Goal: Transaction & Acquisition: Purchase product/service

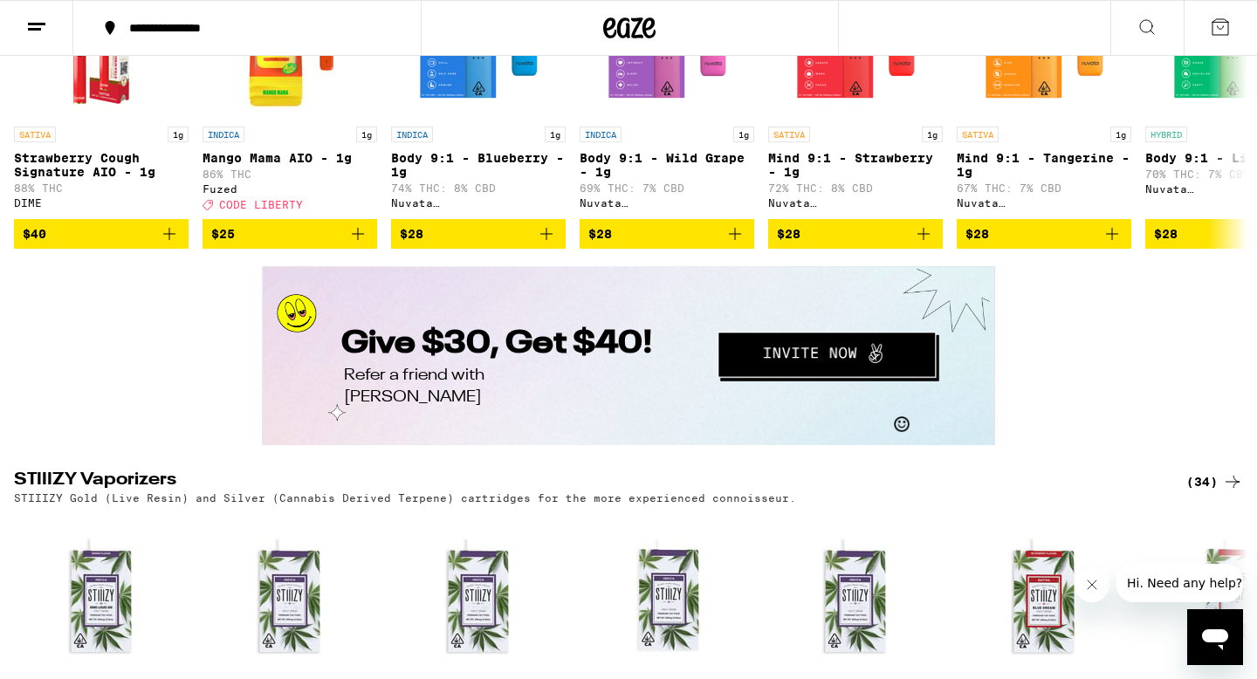
scroll to position [2817, 0]
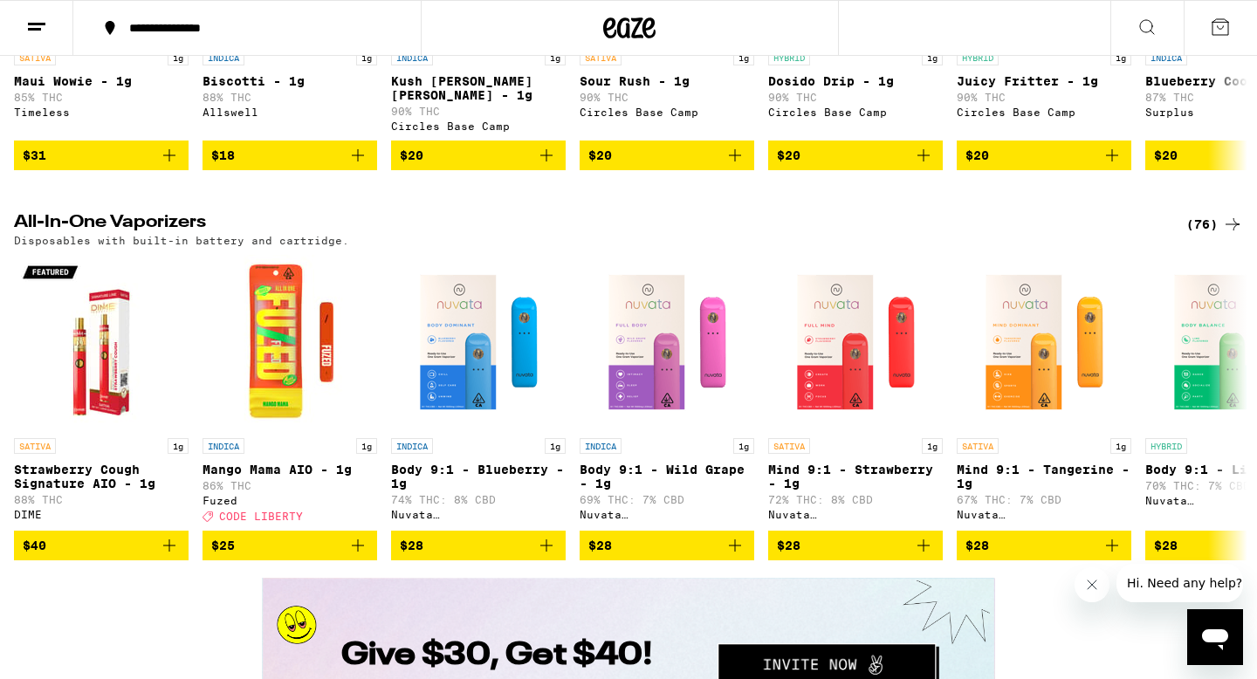
click at [1232, 235] on icon at bounding box center [1232, 224] width 21 height 21
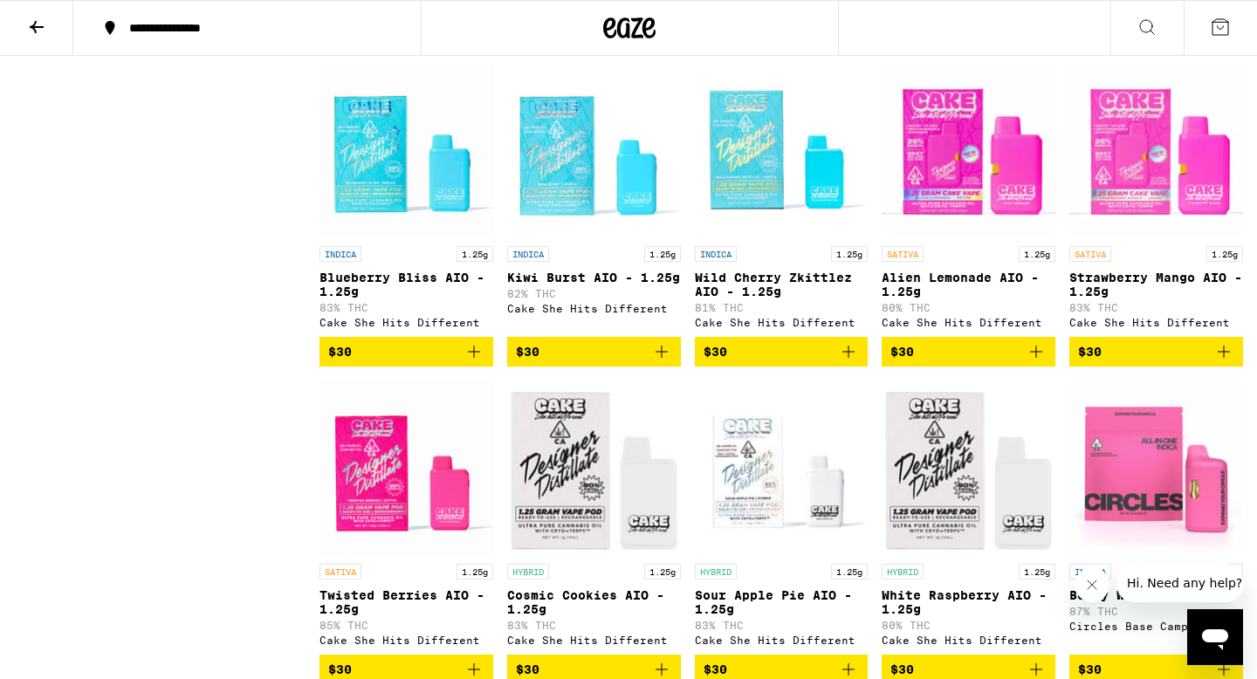
scroll to position [1086, 0]
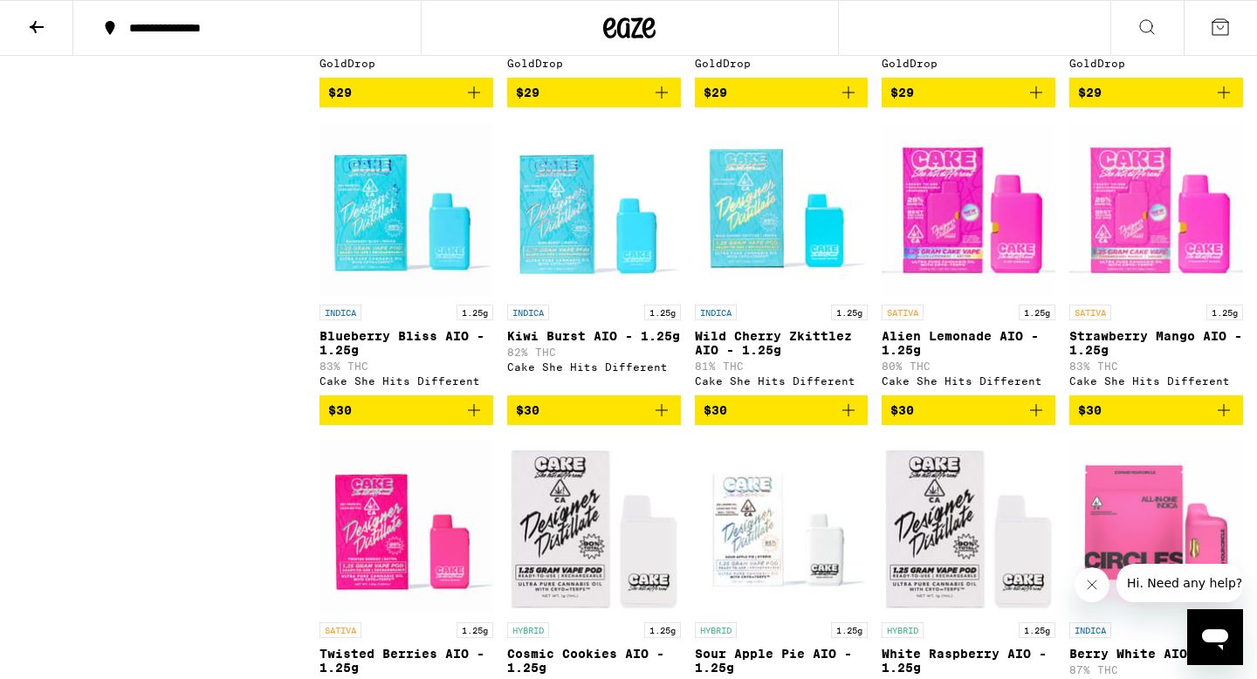
click at [405, 421] on span "$30" at bounding box center [406, 410] width 156 height 21
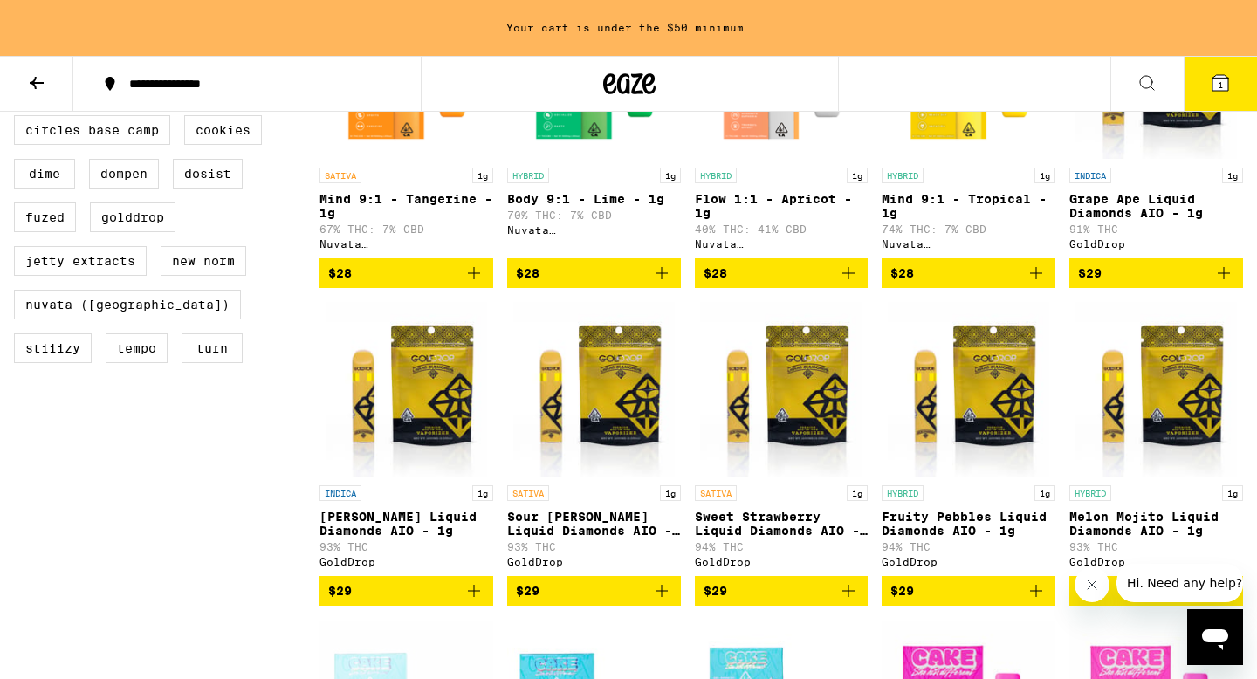
scroll to position [504, 0]
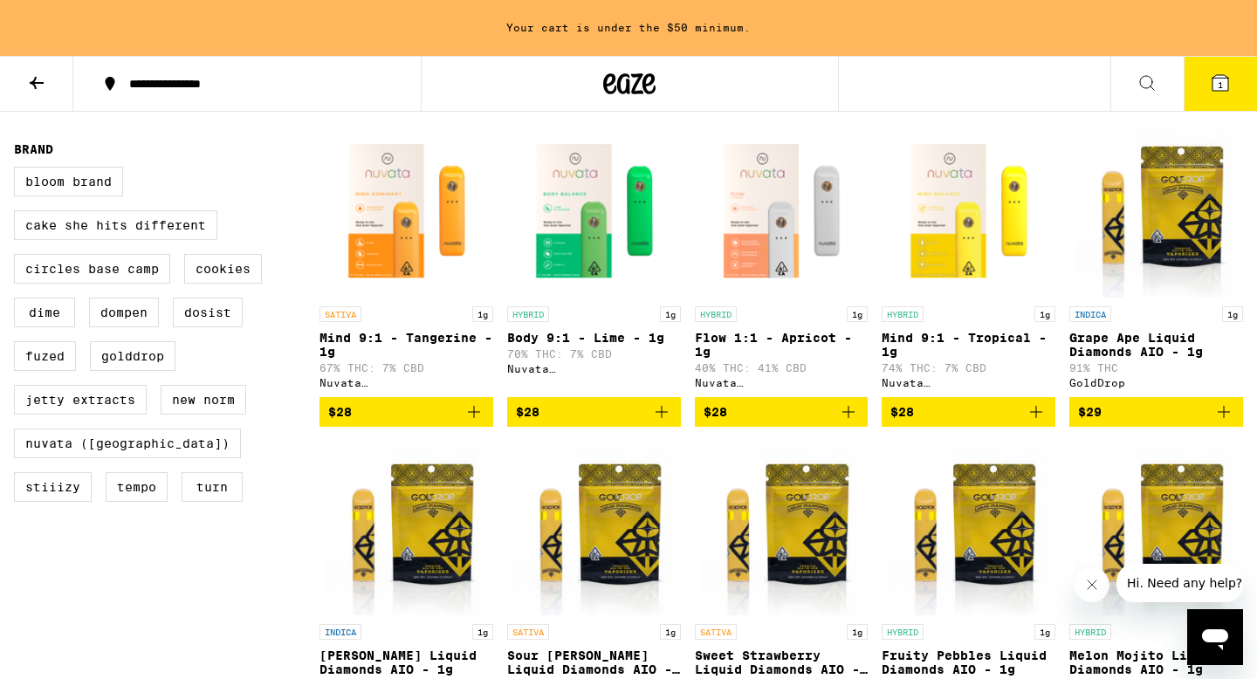
click at [366, 422] on span "$28" at bounding box center [406, 411] width 156 height 21
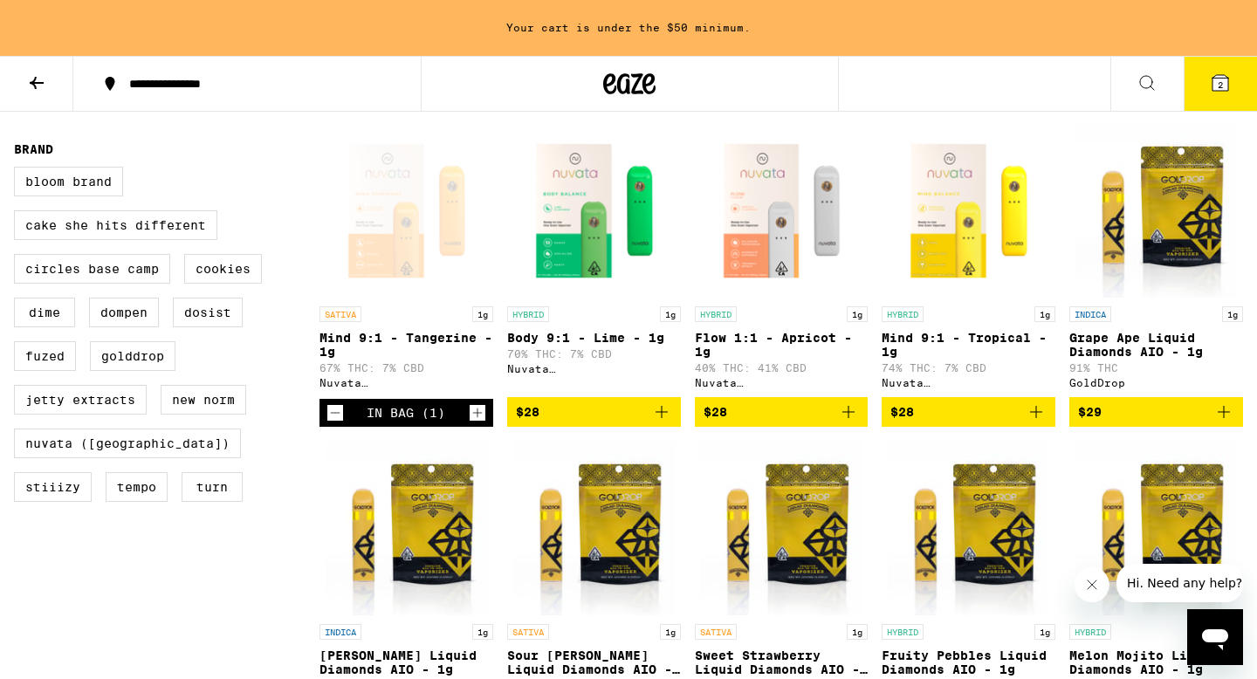
scroll to position [449, 0]
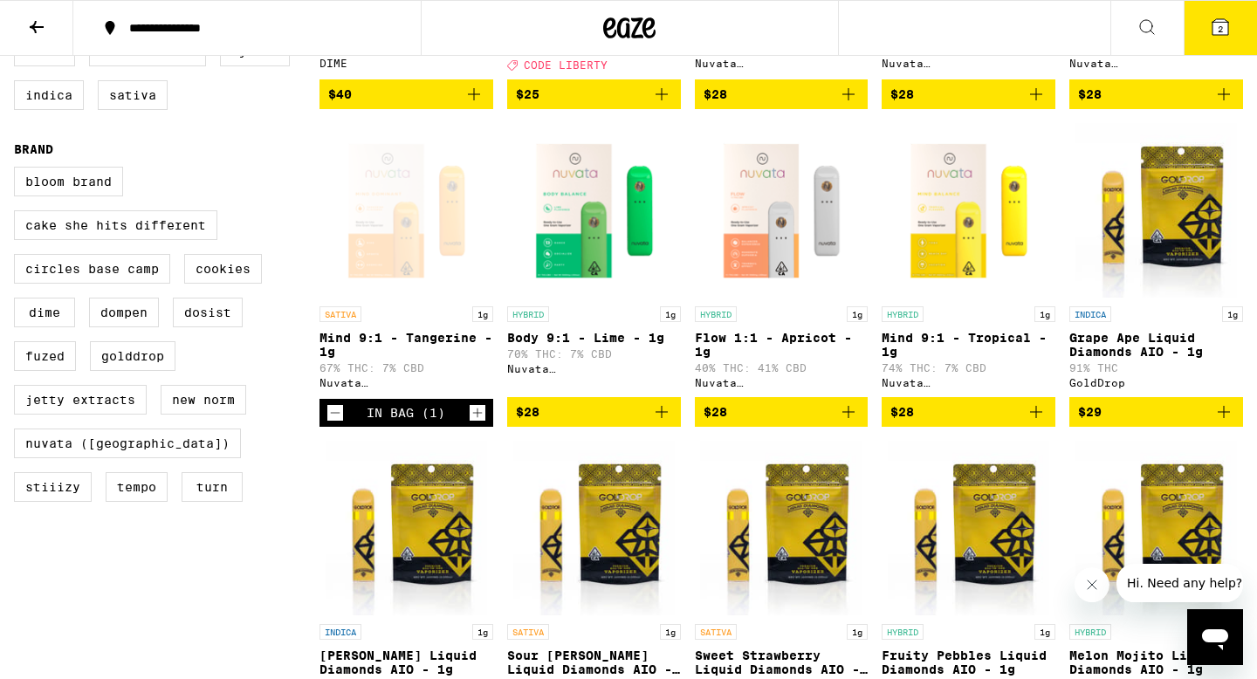
click at [1219, 30] on span "2" at bounding box center [1219, 29] width 5 height 10
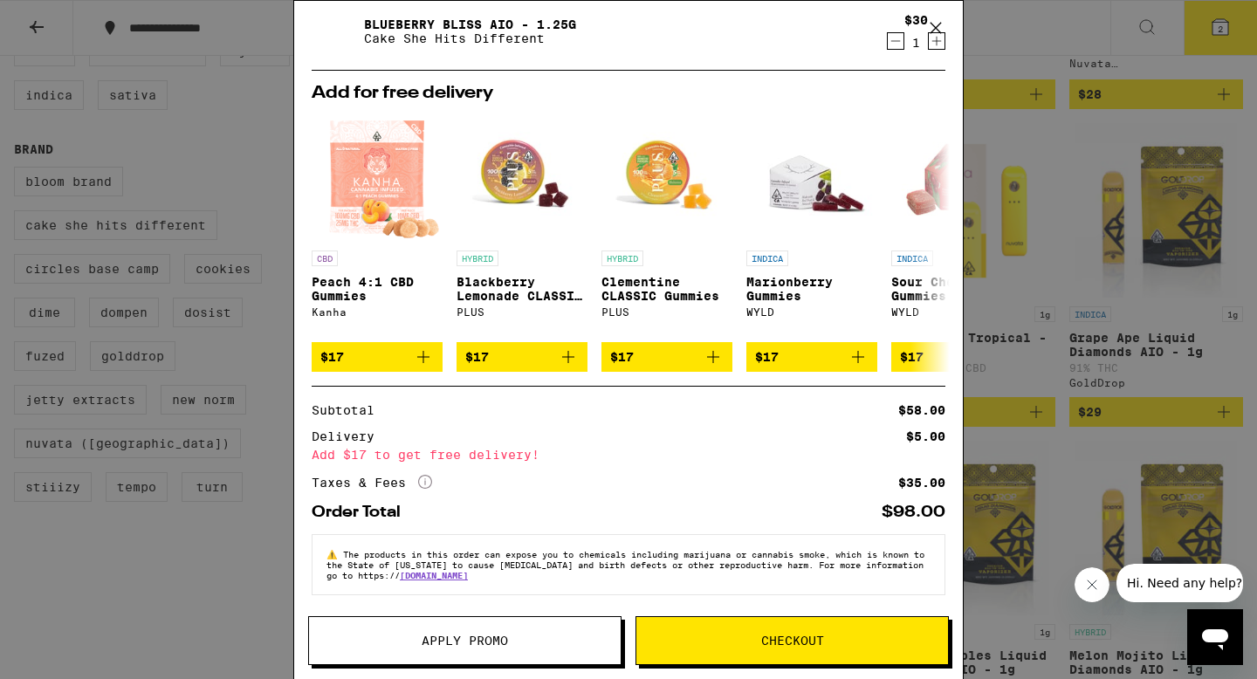
scroll to position [126, 0]
click at [766, 642] on span "Checkout" at bounding box center [792, 640] width 63 height 12
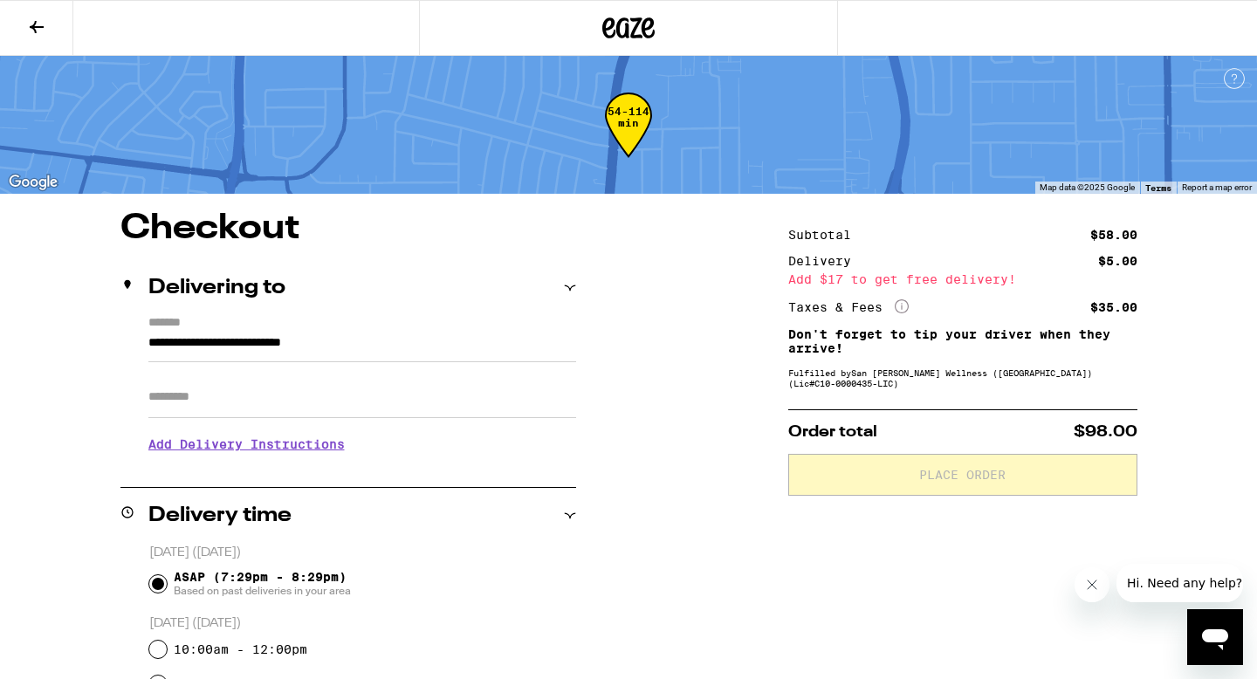
click at [240, 408] on input "Apt/Suite" at bounding box center [362, 397] width 428 height 42
type input "****"
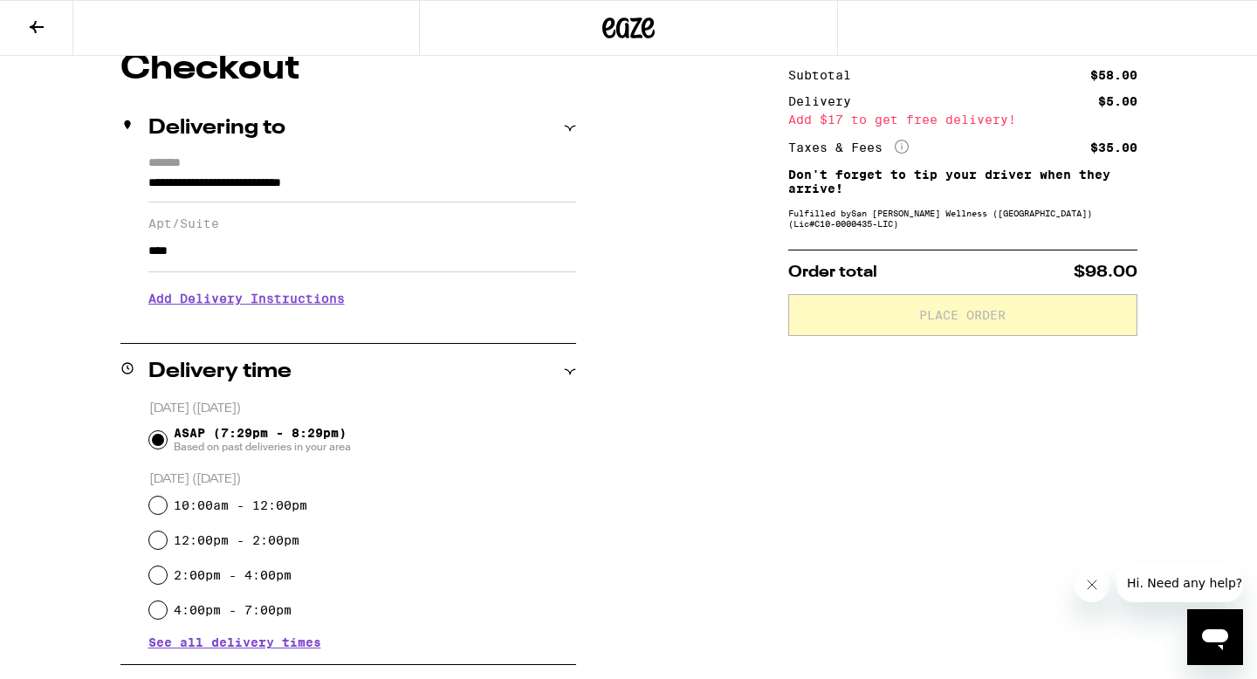
scroll to position [223, 0]
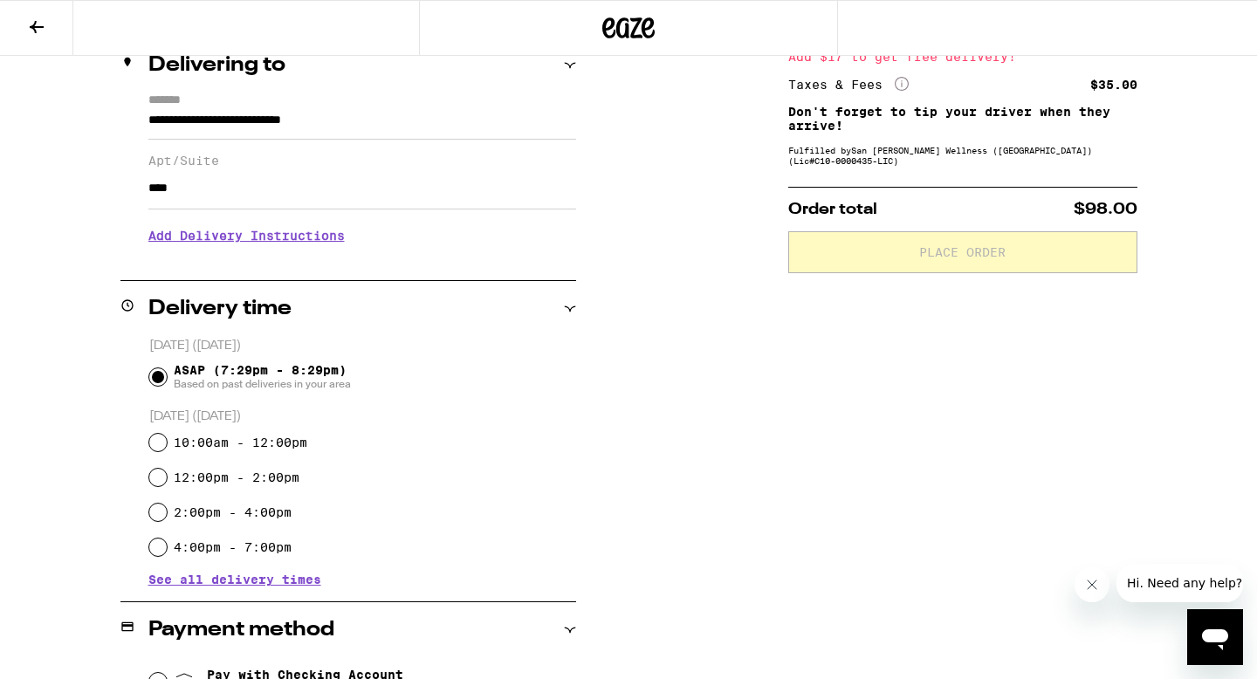
click at [301, 250] on h3 "Add Delivery Instructions" at bounding box center [362, 236] width 428 height 40
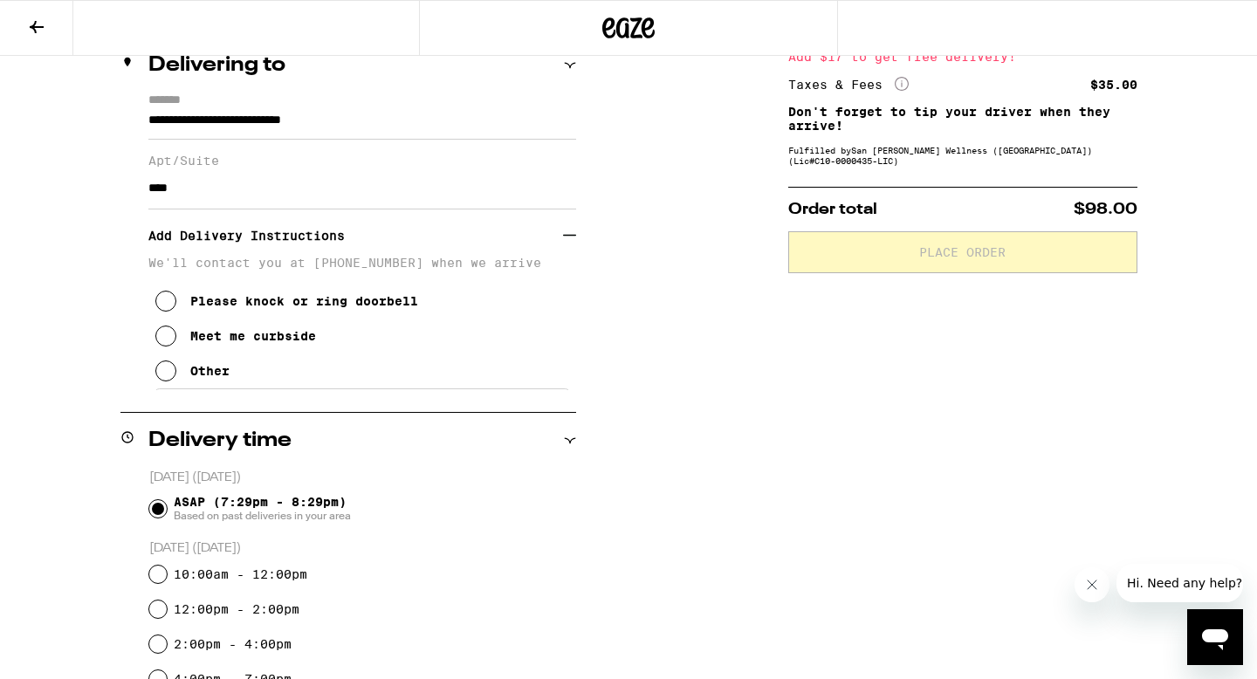
click at [168, 346] on icon at bounding box center [165, 335] width 21 height 21
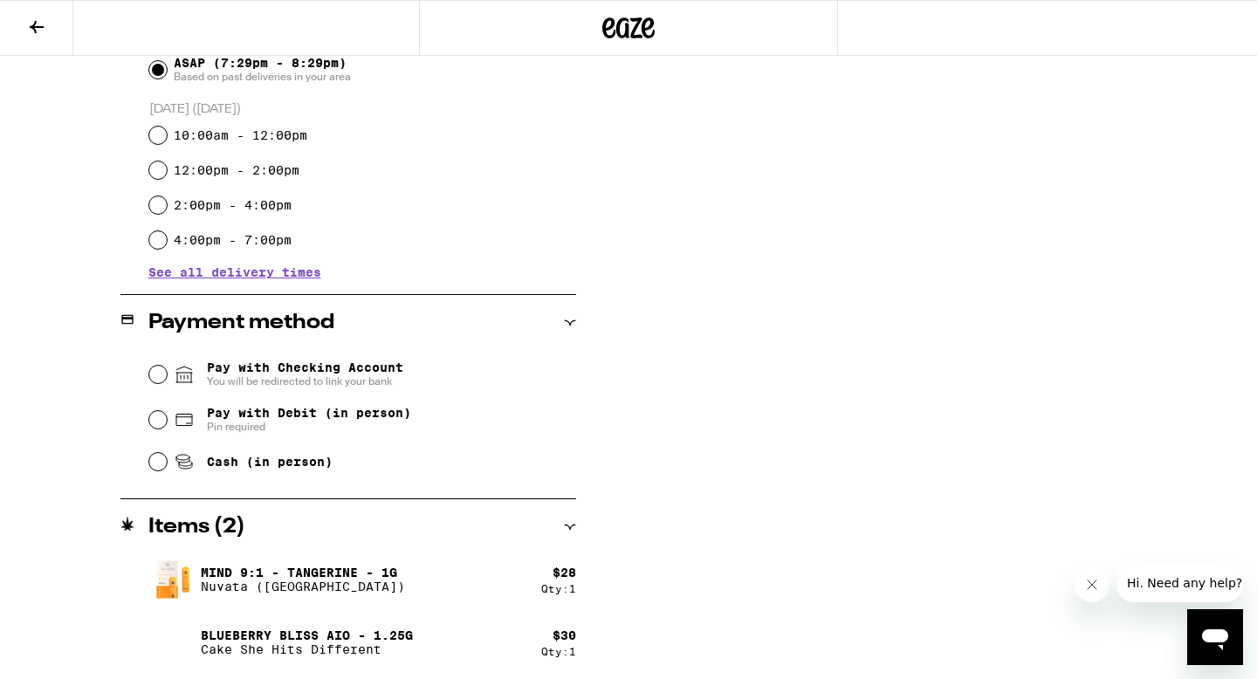
scroll to position [664, 0]
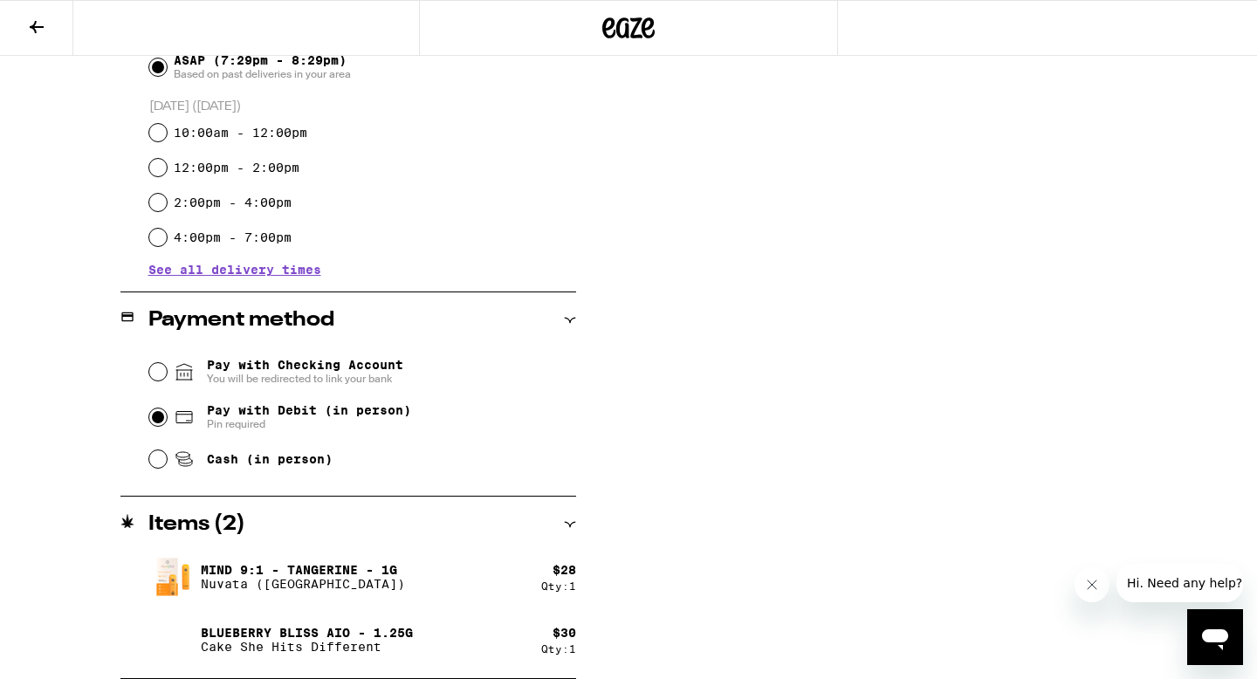
click at [154, 421] on input "Pay with Debit (in person) Pin required" at bounding box center [157, 416] width 17 height 17
radio input "true"
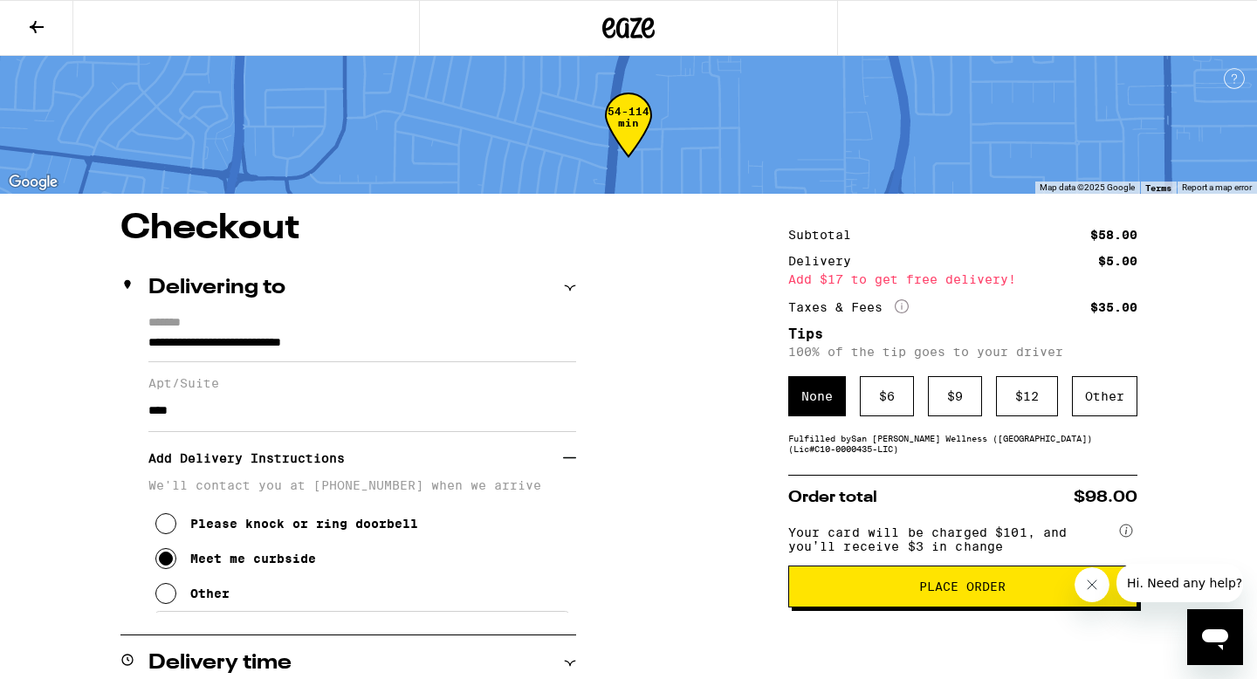
scroll to position [100, 0]
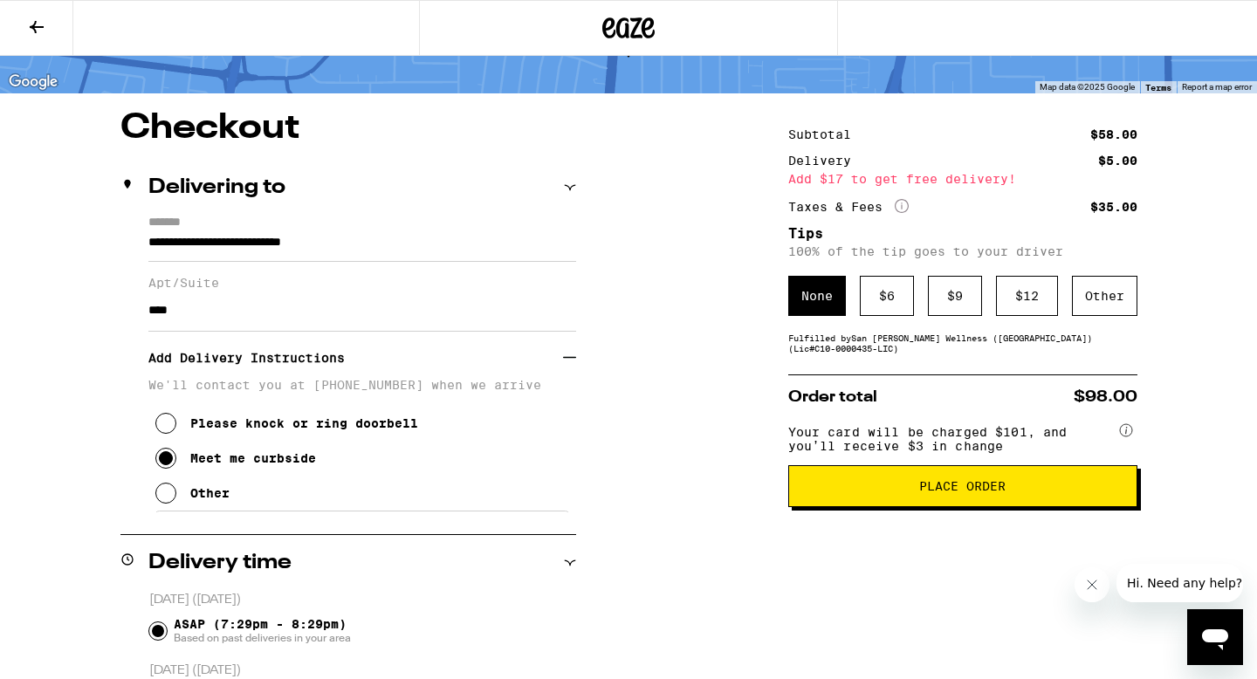
click at [988, 492] on span "Place Order" at bounding box center [962, 486] width 86 height 12
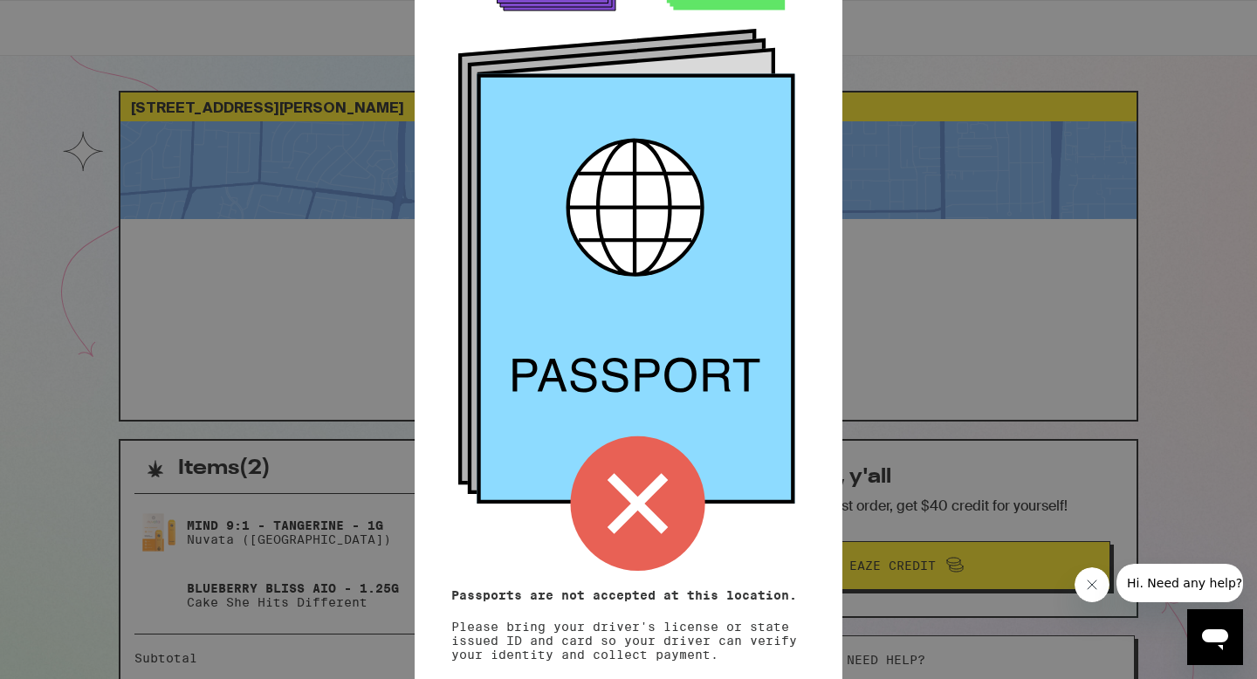
click at [639, 488] on icon at bounding box center [637, 503] width 61 height 61
click at [639, 489] on icon at bounding box center [637, 503] width 61 height 61
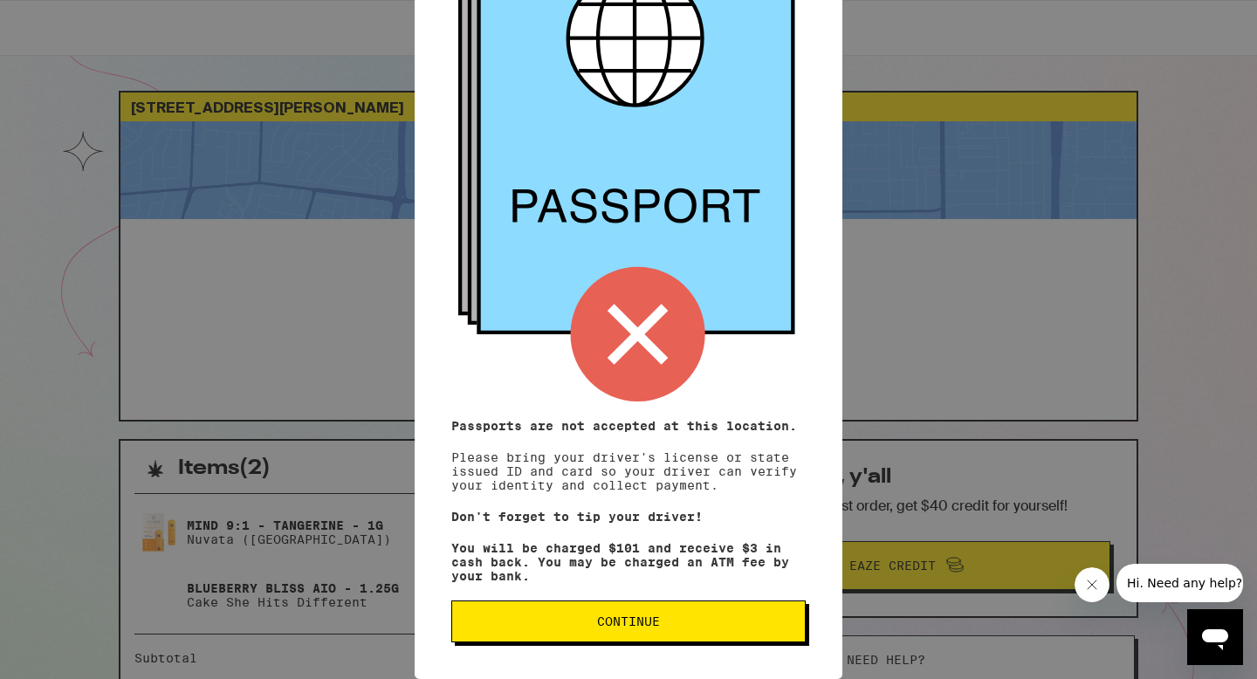
click at [635, 617] on span "Continue" at bounding box center [628, 621] width 63 height 12
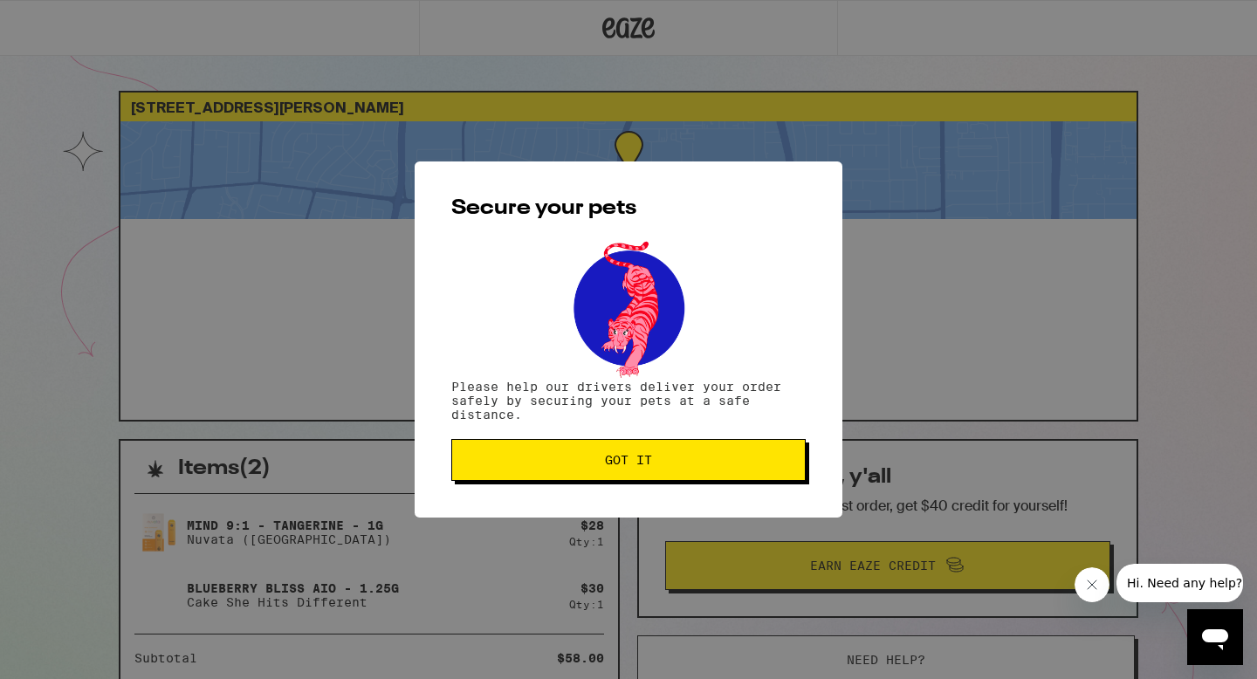
scroll to position [0, 0]
click at [651, 452] on button "Got it" at bounding box center [628, 460] width 354 height 42
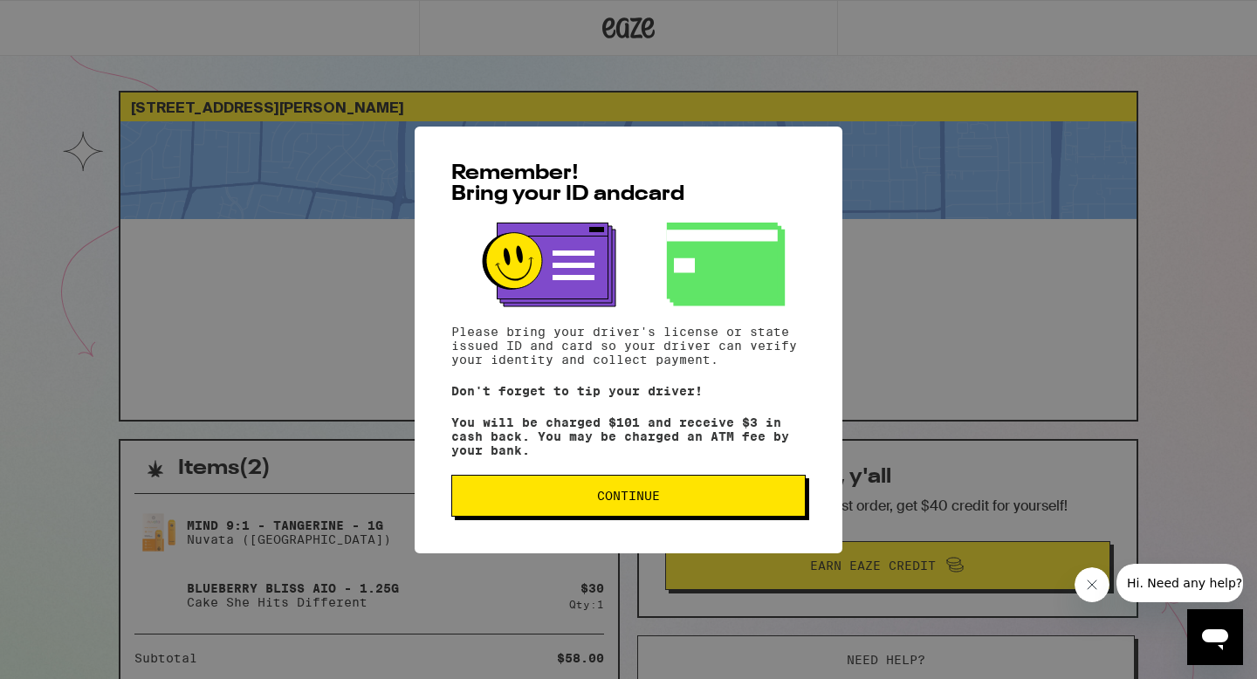
click at [636, 500] on span "Continue" at bounding box center [628, 496] width 63 height 12
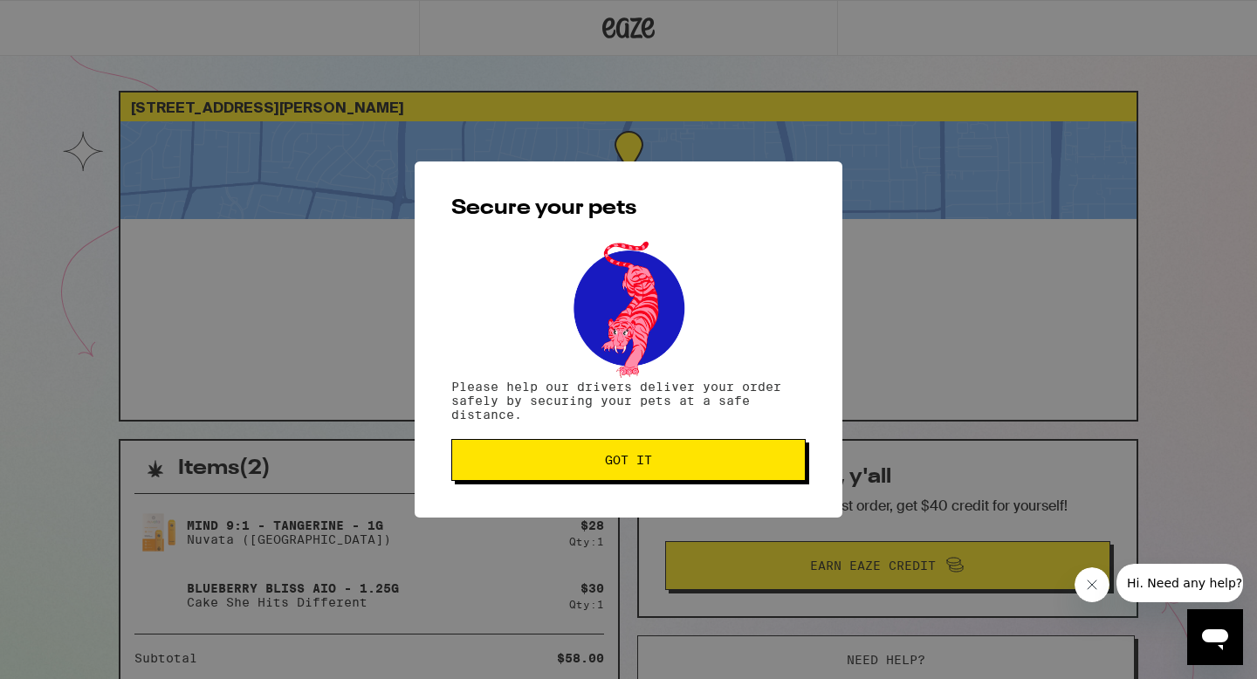
click at [636, 461] on span "Got it" at bounding box center [628, 460] width 47 height 12
